Goal: Find specific page/section: Find specific page/section

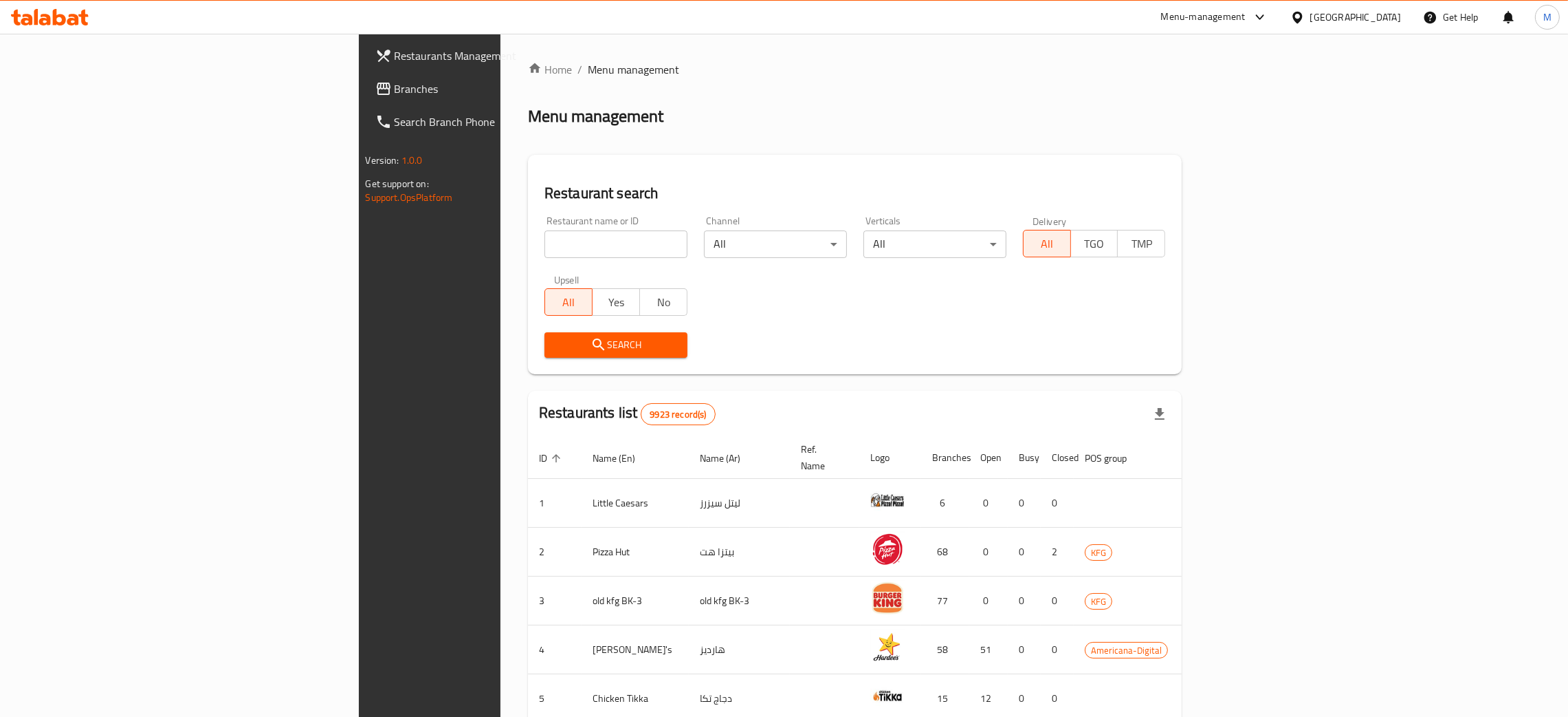
click at [544, 234] on input "search" at bounding box center [616, 244] width 143 height 27
type input "f"
type input "ب"
click button "Search" at bounding box center [616, 345] width 143 height 26
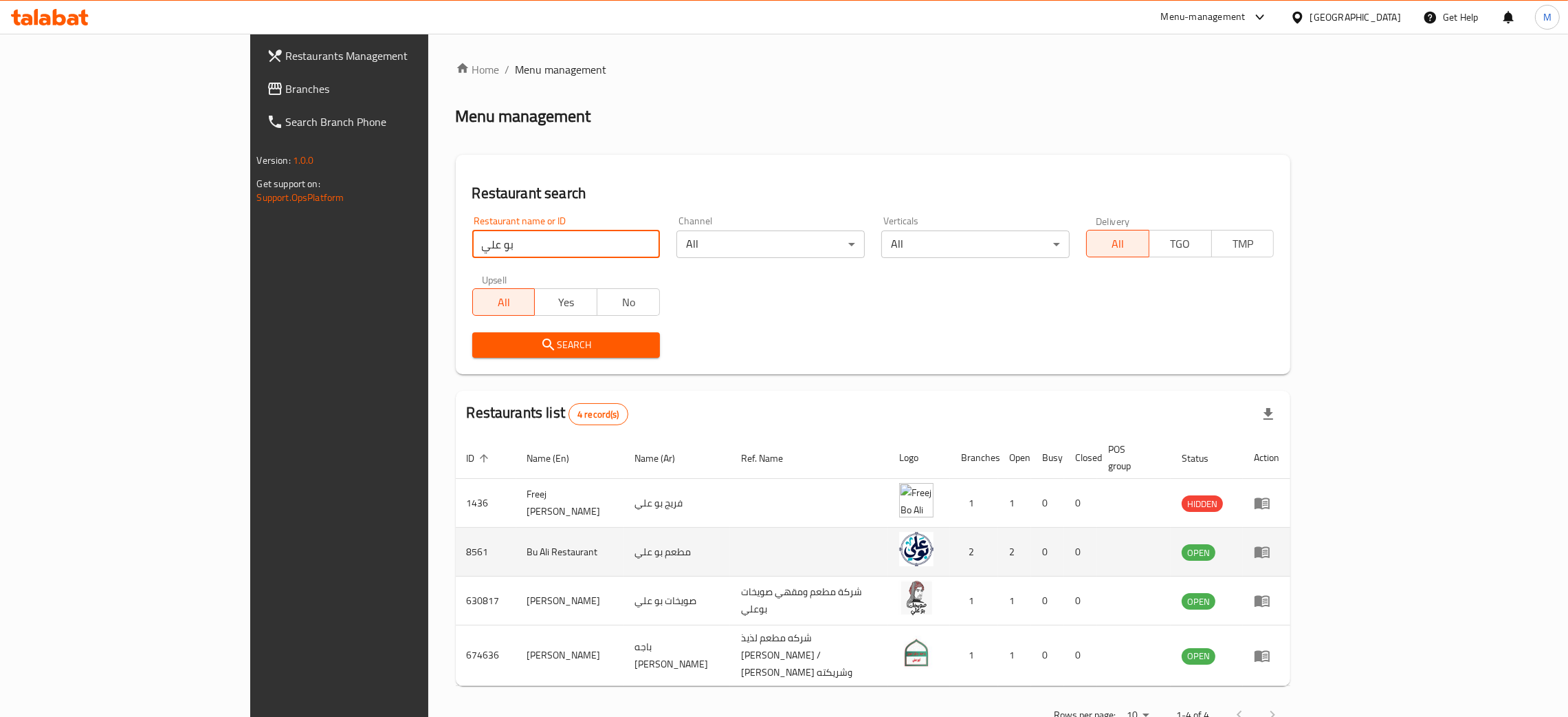
click at [456, 535] on td "8561" at bounding box center [486, 552] width 61 height 49
copy td "8561"
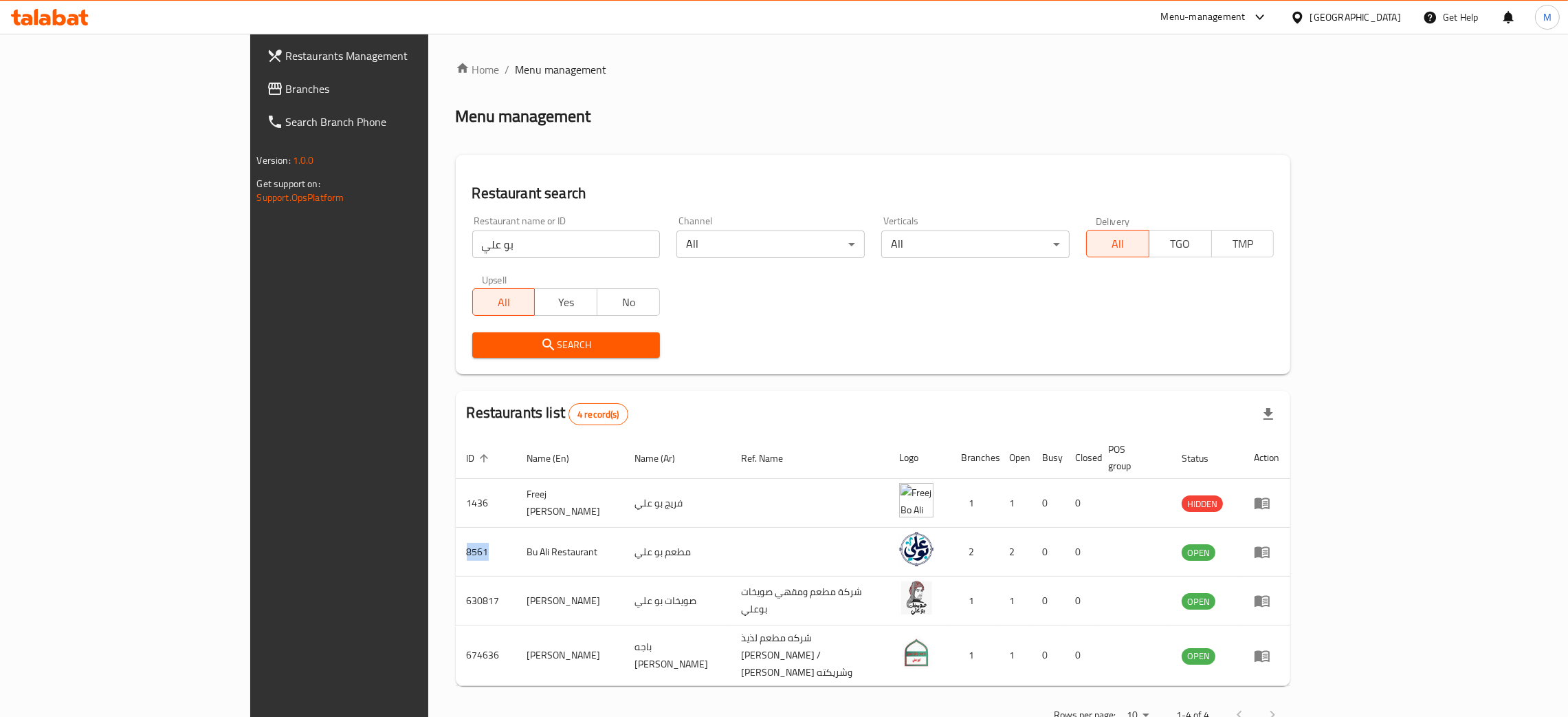
click at [472, 251] on input "بو علي" at bounding box center [566, 244] width 188 height 27
type input "ى"
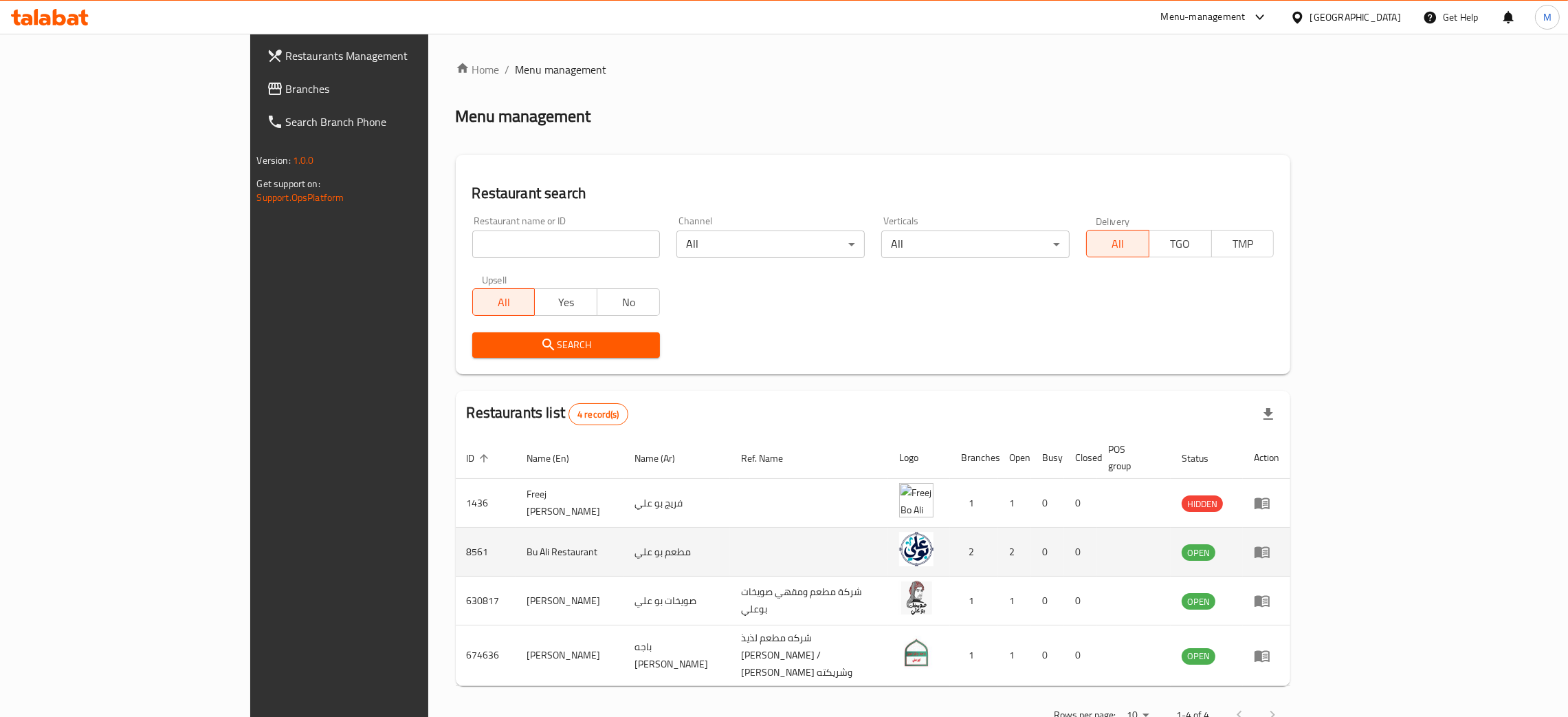
click at [1291, 546] on td "enhanced table" at bounding box center [1267, 552] width 47 height 49
click at [1270, 547] on icon "enhanced table" at bounding box center [1263, 552] width 15 height 11
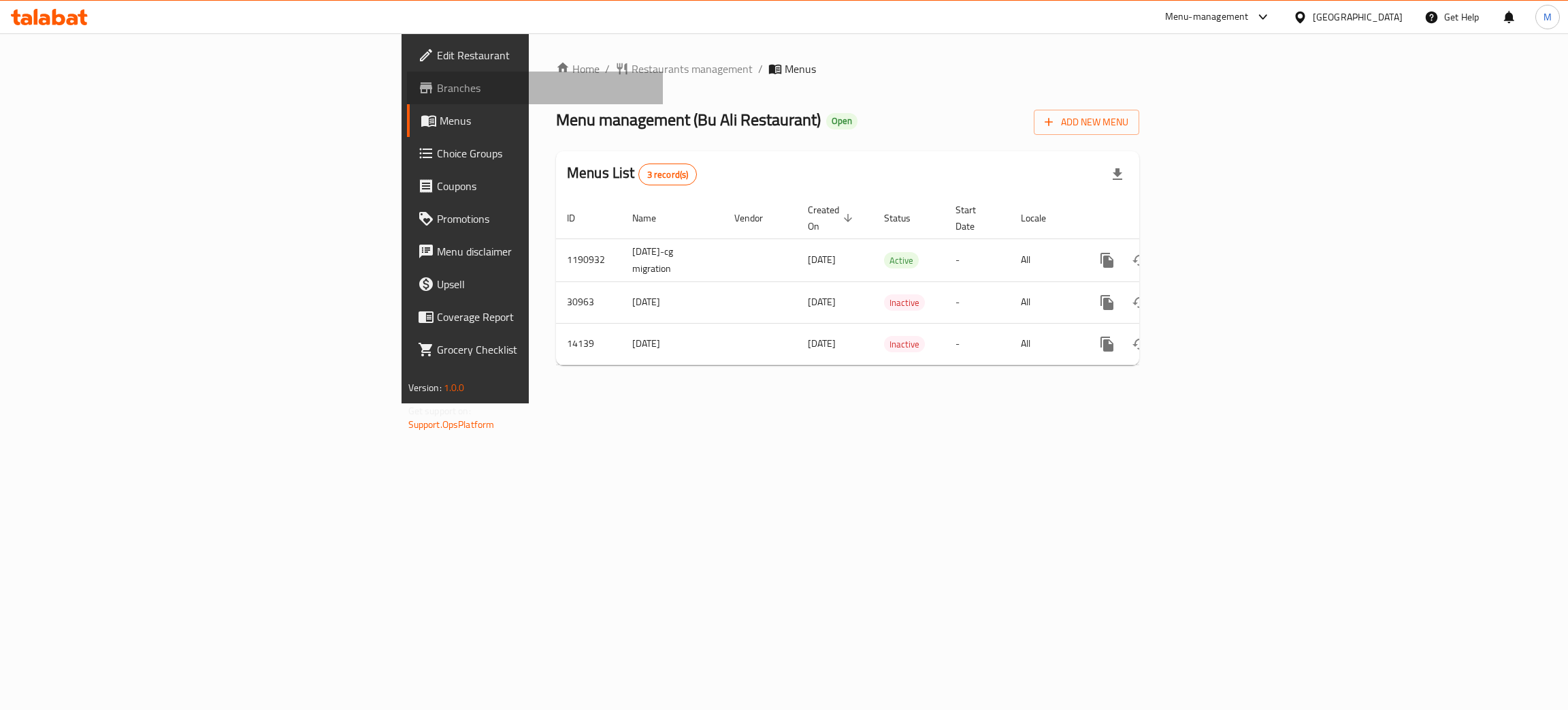
click at [437, 87] on span "Branches" at bounding box center [544, 88] width 216 height 17
